Goal: Information Seeking & Learning: Learn about a topic

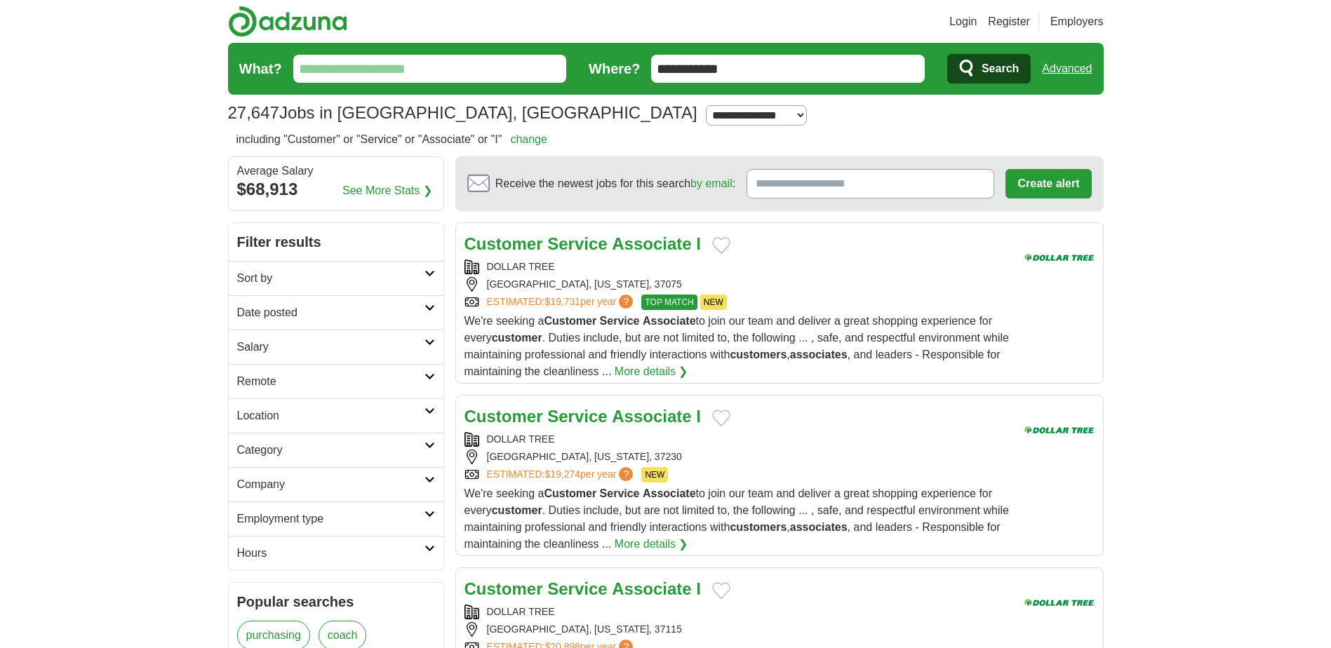
click at [427, 415] on link "Location" at bounding box center [336, 415] width 215 height 34
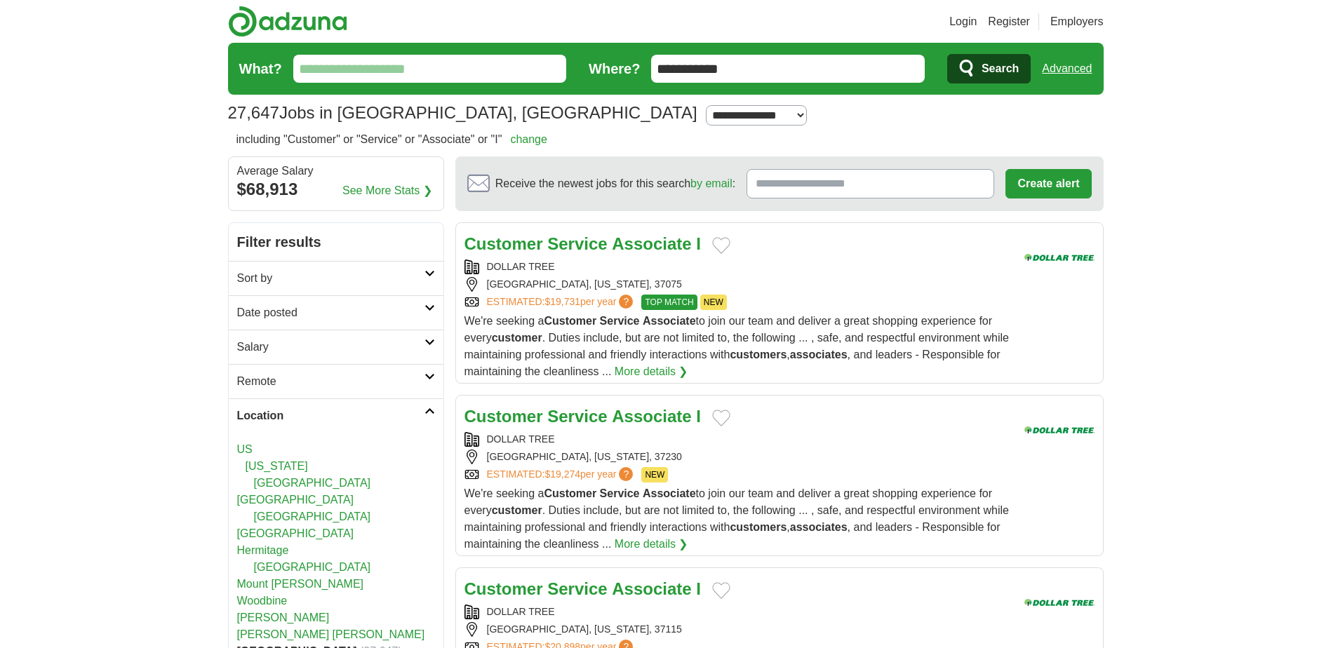
click at [427, 415] on link "Location" at bounding box center [336, 415] width 215 height 34
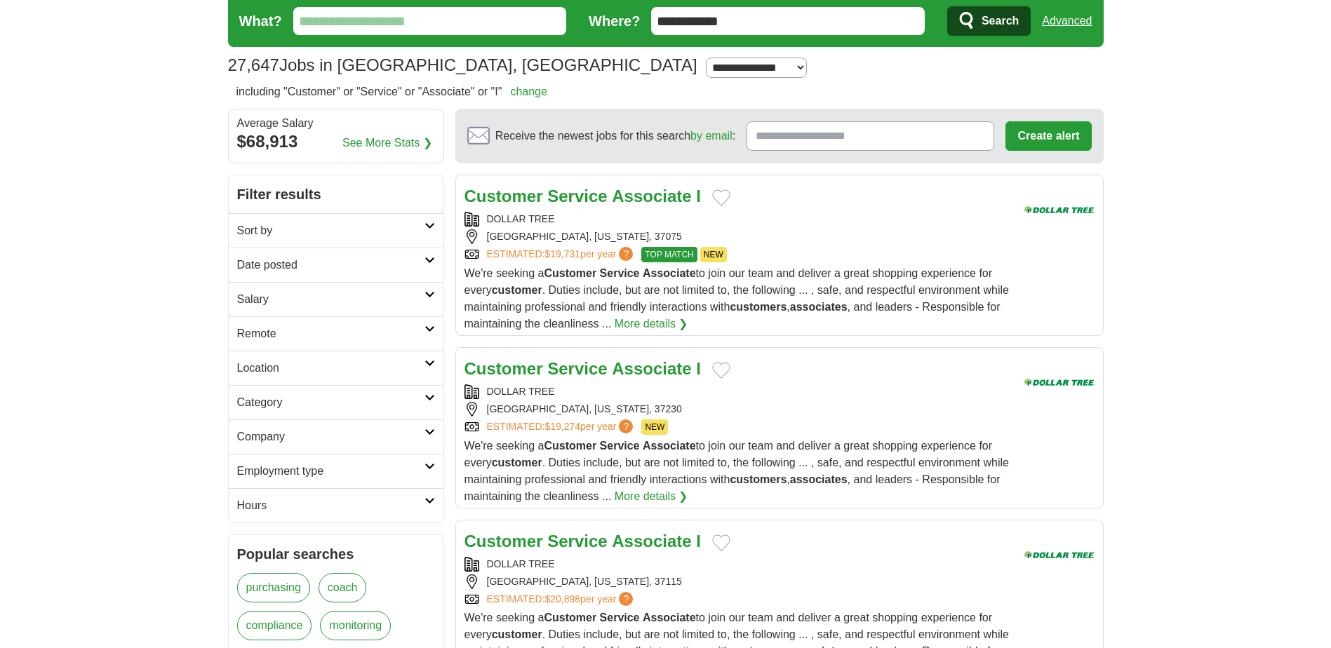
scroll to position [70, 0]
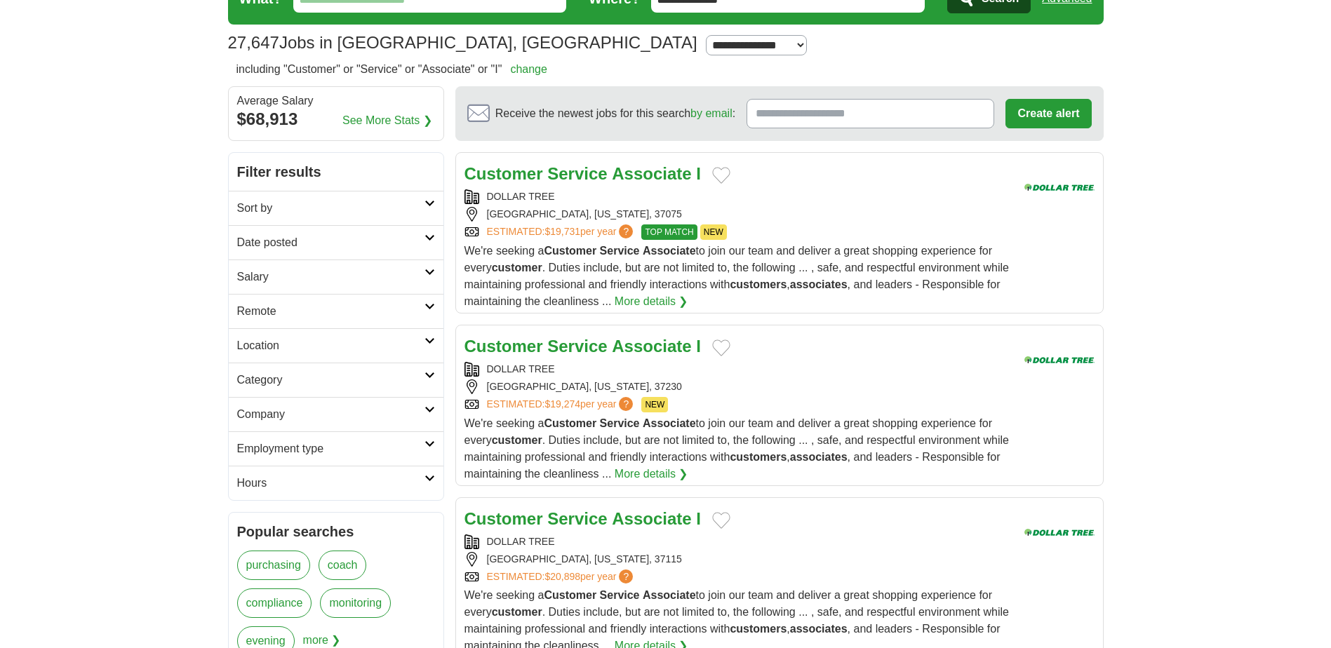
click at [429, 202] on icon at bounding box center [429, 203] width 11 height 7
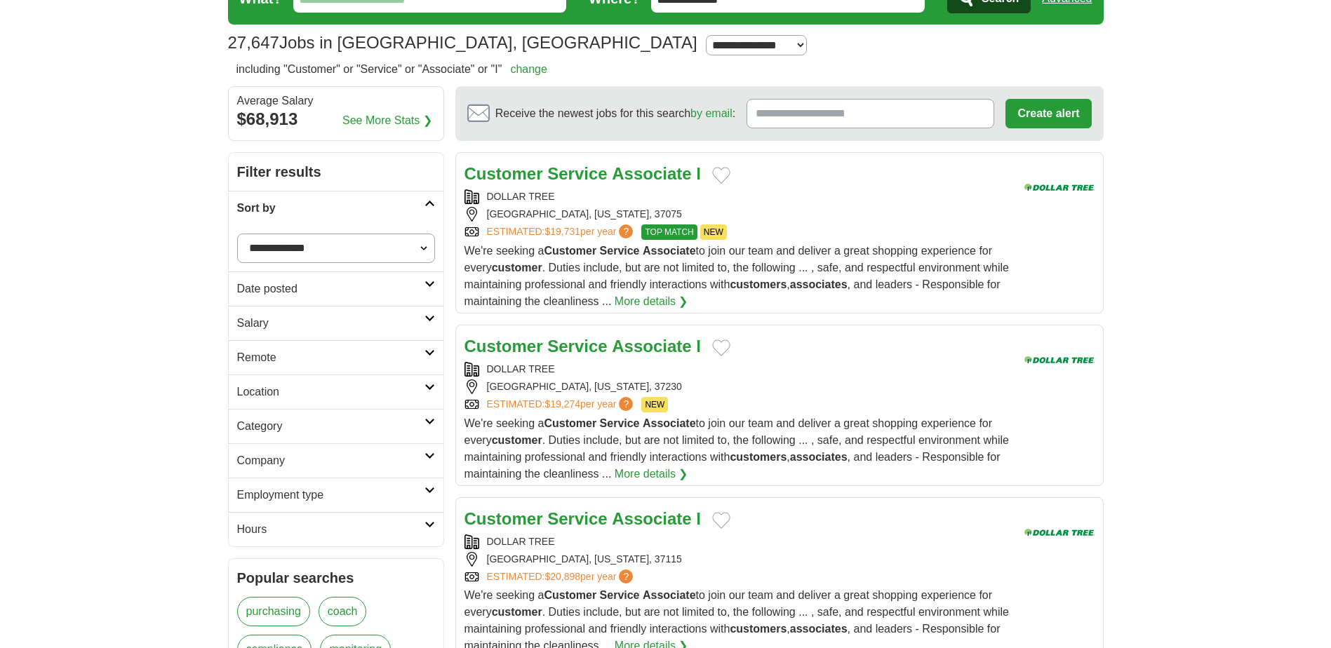
click at [427, 207] on link "Sort by" at bounding box center [336, 208] width 215 height 34
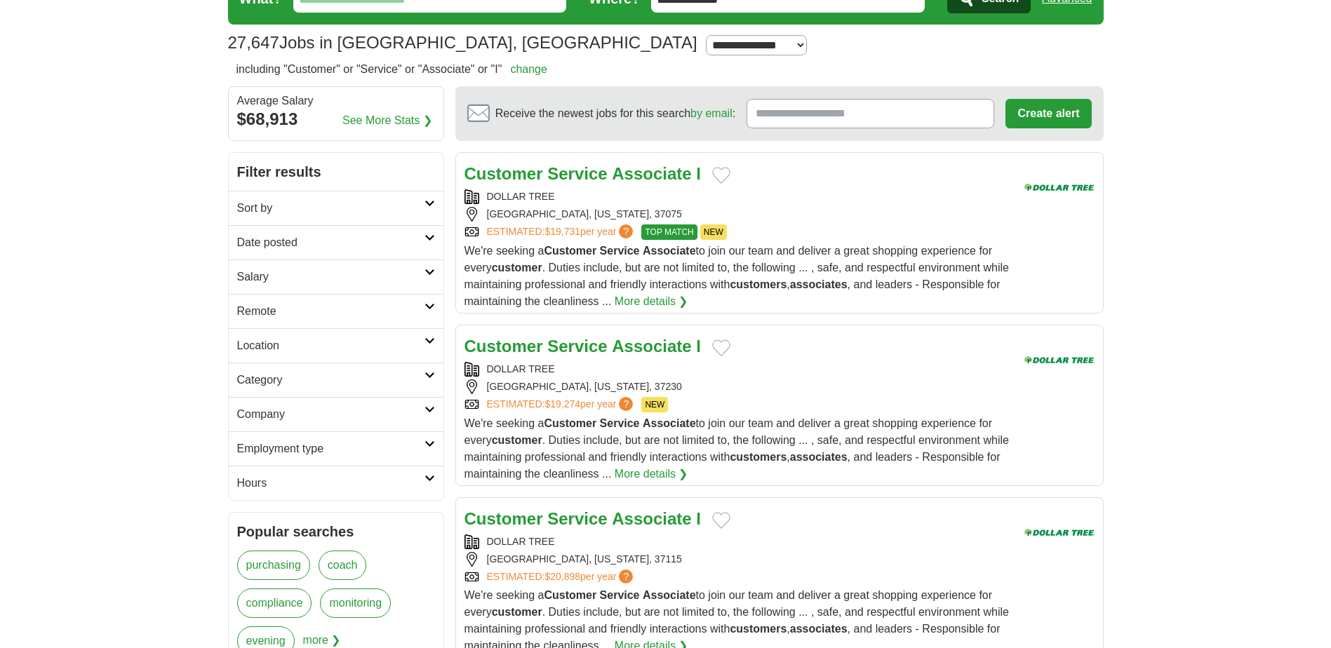
click at [431, 443] on icon at bounding box center [429, 444] width 11 height 7
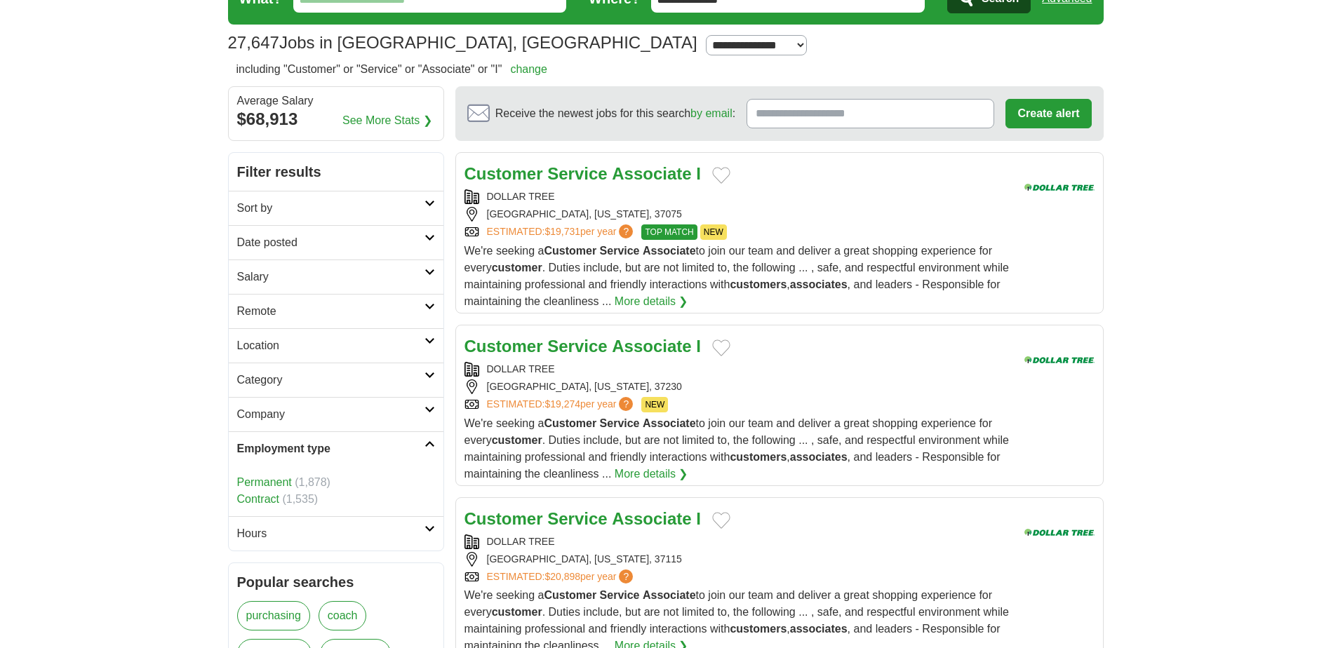
click at [430, 444] on icon at bounding box center [429, 444] width 11 height 7
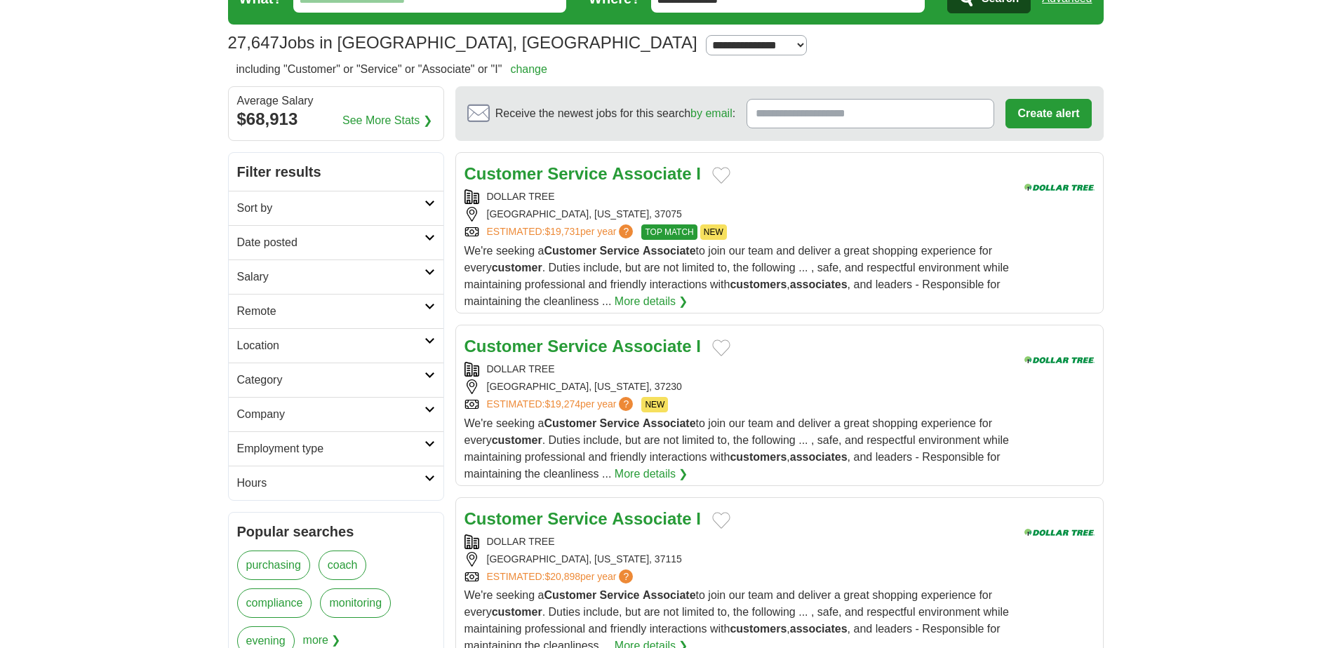
click at [434, 483] on link "Hours" at bounding box center [336, 483] width 215 height 34
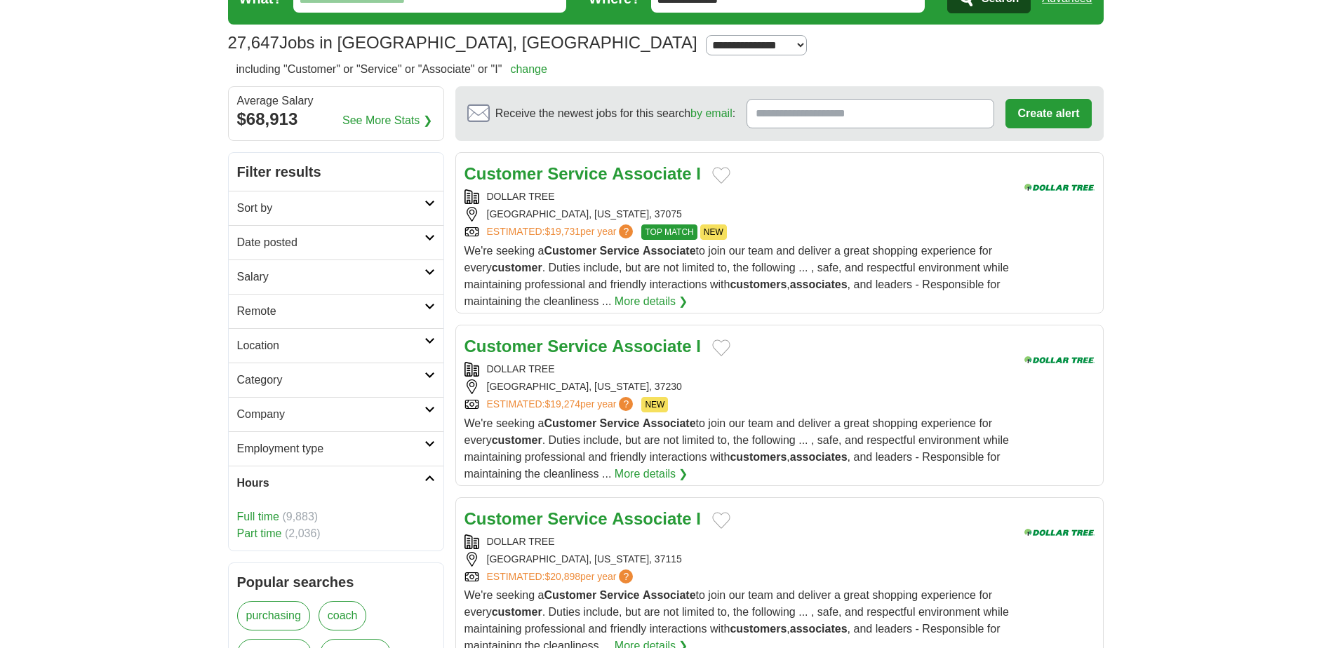
click at [257, 539] on link "Part time" at bounding box center [259, 534] width 45 height 12
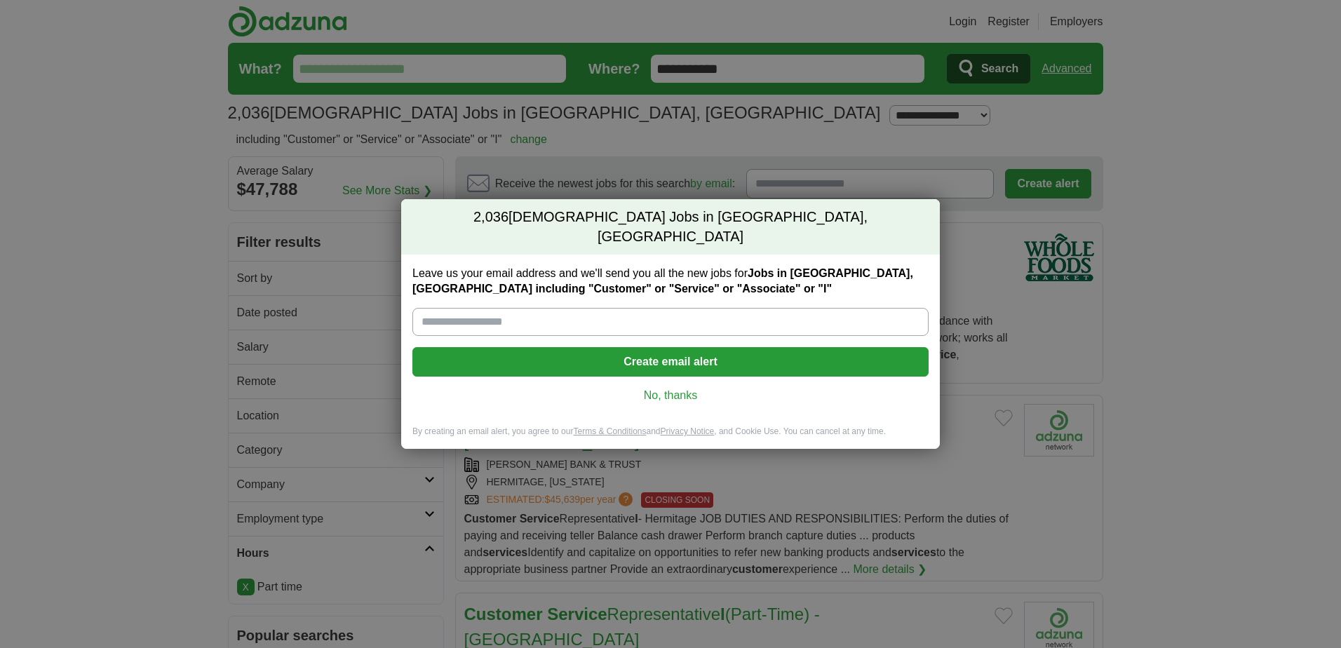
click at [673, 389] on link "No, thanks" at bounding box center [671, 395] width 494 height 15
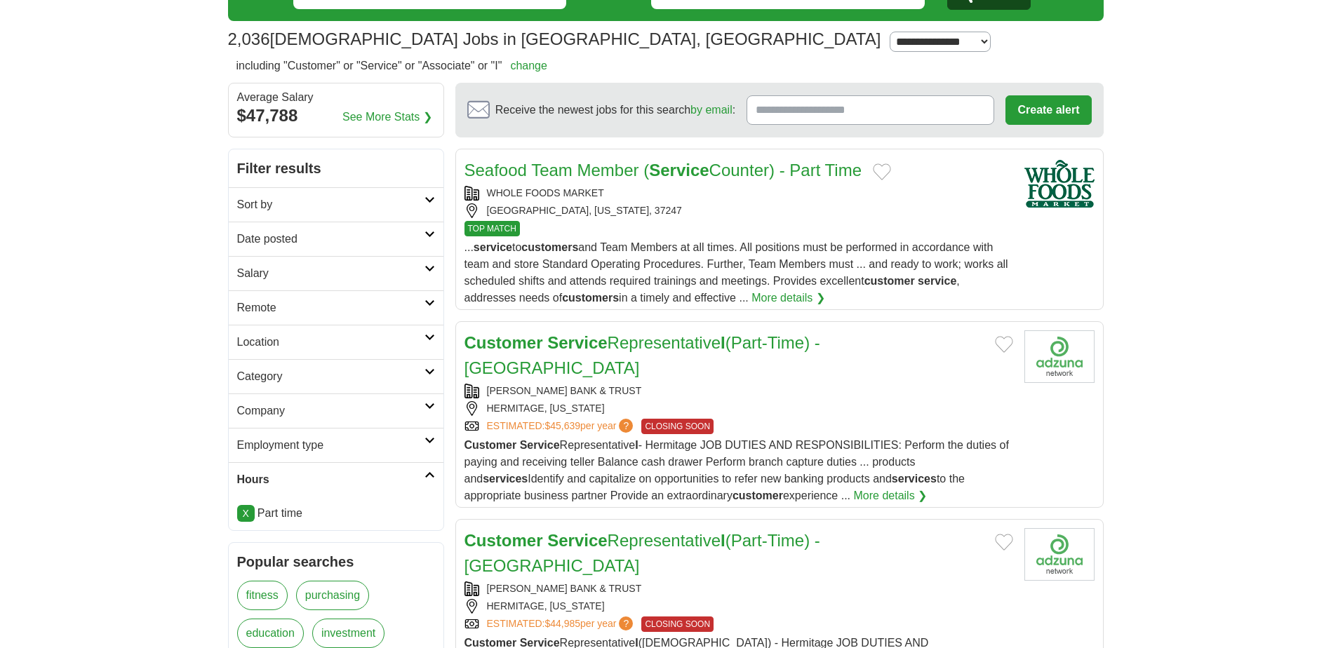
scroll to position [70, 0]
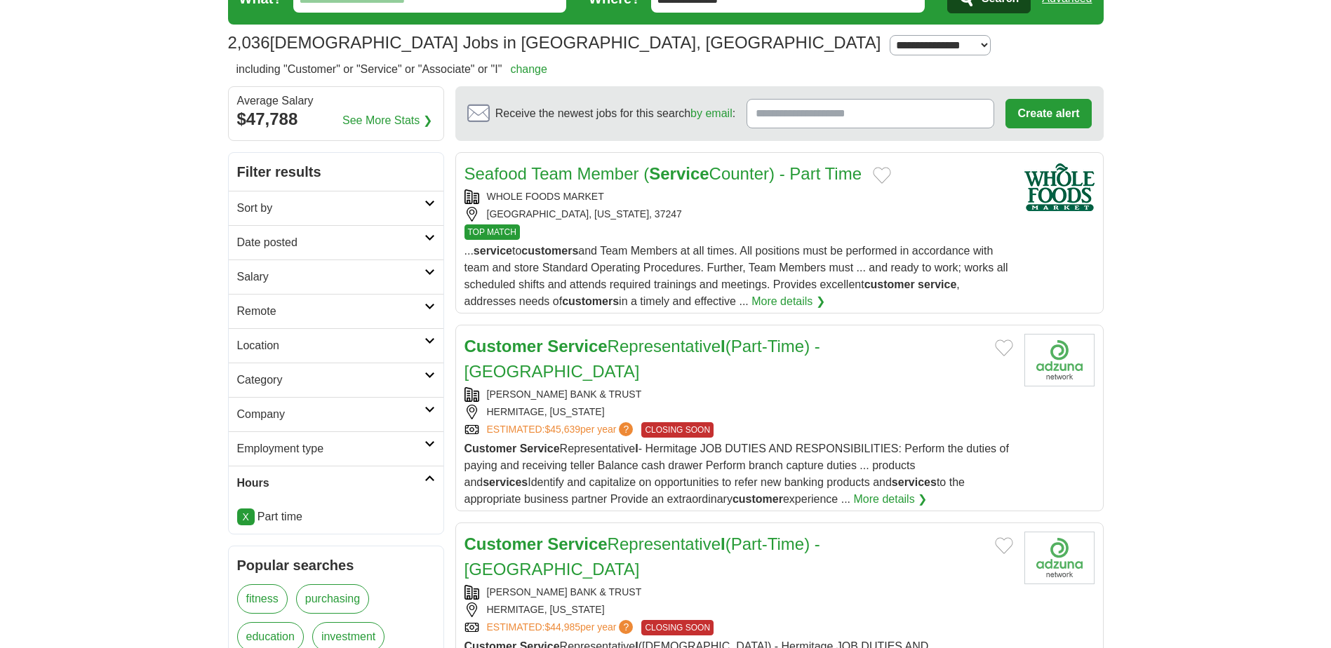
click at [424, 335] on link "Location" at bounding box center [336, 345] width 215 height 34
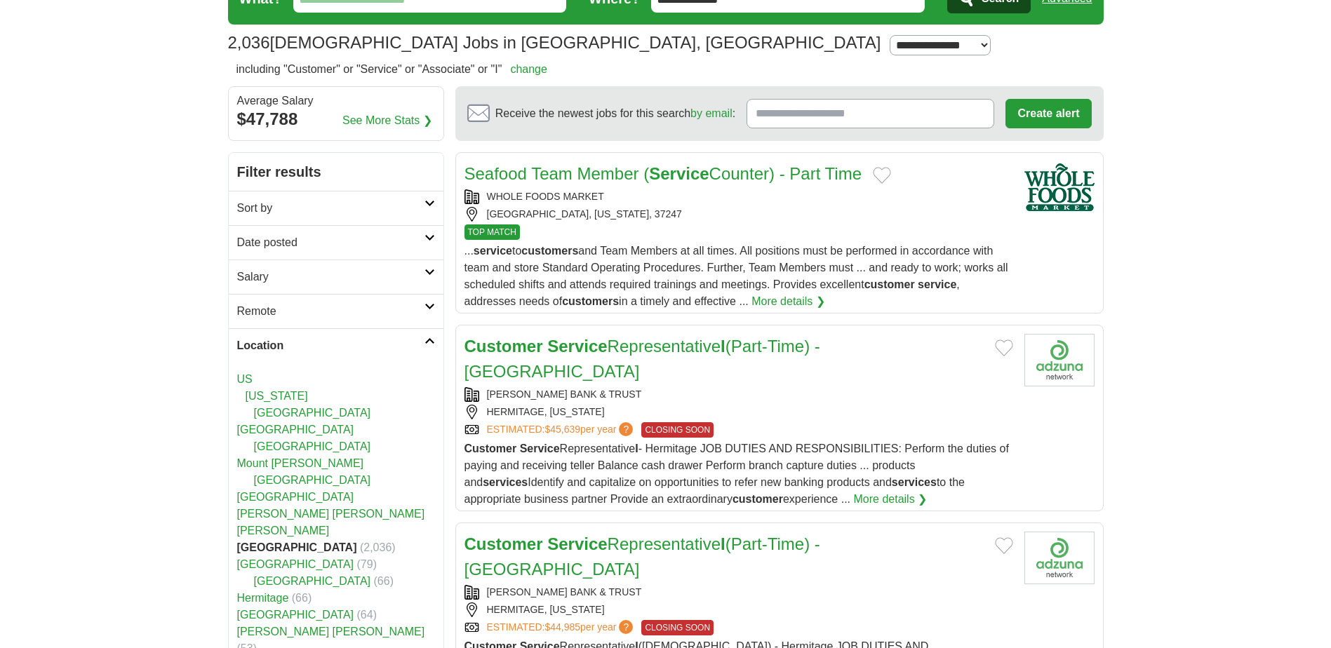
click at [424, 337] on icon at bounding box center [429, 340] width 11 height 7
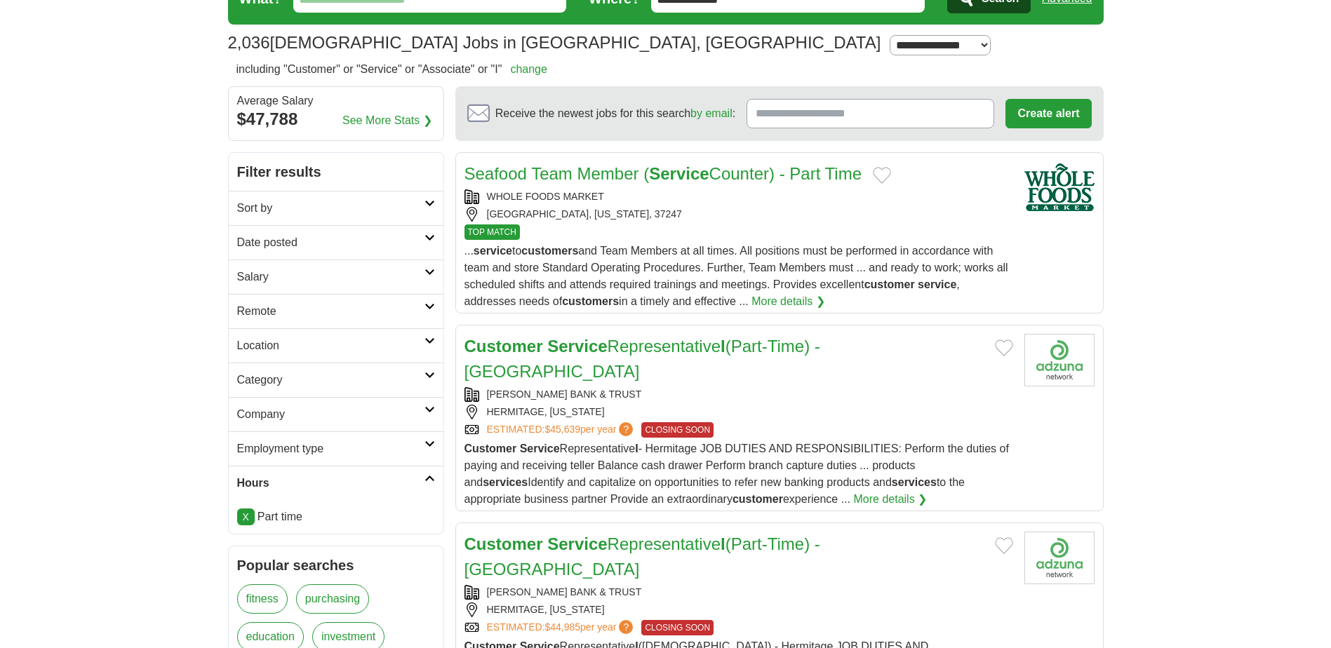
click at [429, 312] on link "Remote" at bounding box center [336, 311] width 215 height 34
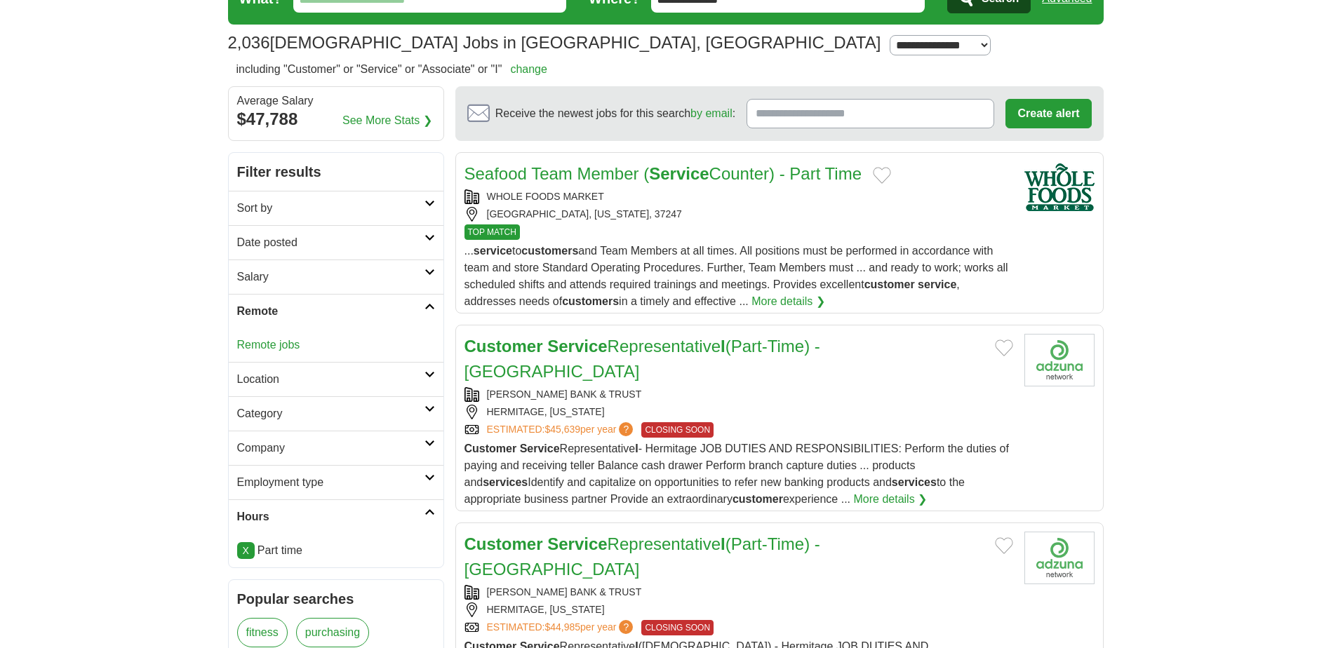
click at [274, 340] on link "Remote jobs" at bounding box center [268, 345] width 63 height 12
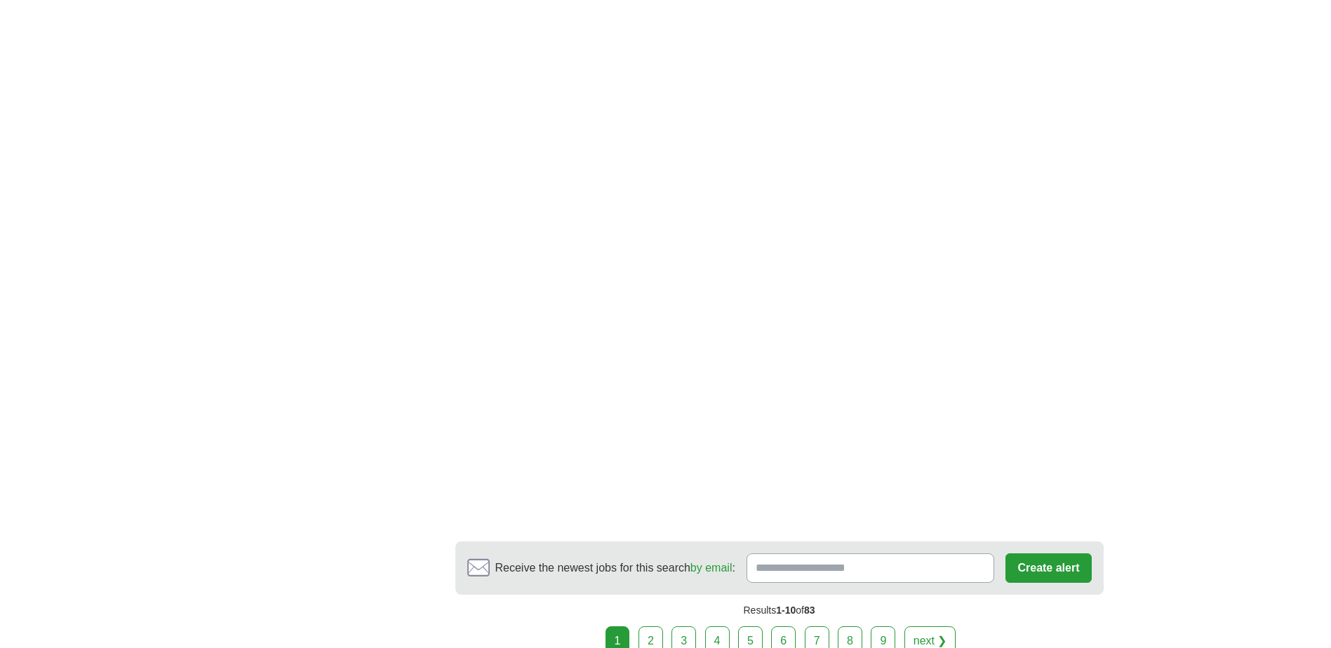
scroll to position [2596, 0]
